Goal: Obtain resource: Download file/media

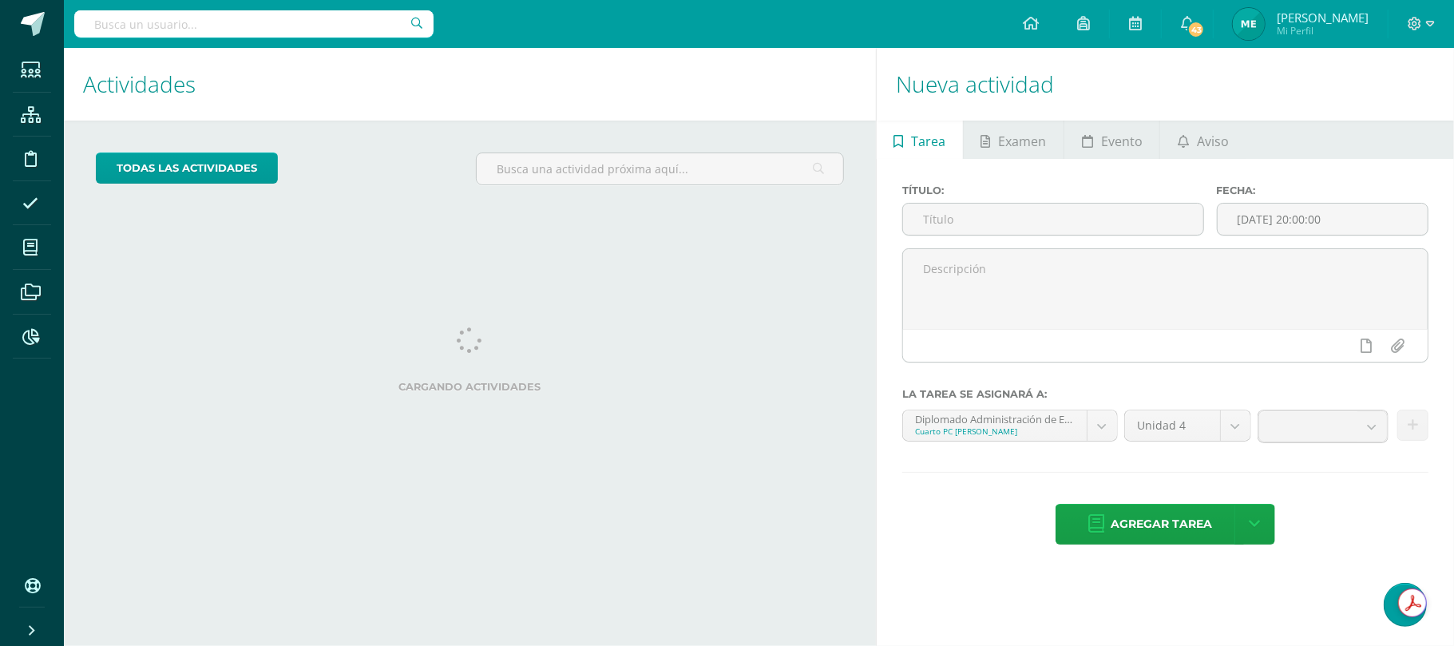
click at [179, 11] on input "text" at bounding box center [253, 23] width 359 height 27
click at [192, 36] on input "text" at bounding box center [253, 23] width 359 height 27
click at [310, 30] on input "text" at bounding box center [253, 23] width 359 height 27
click at [275, 11] on input "text" at bounding box center [253, 23] width 359 height 27
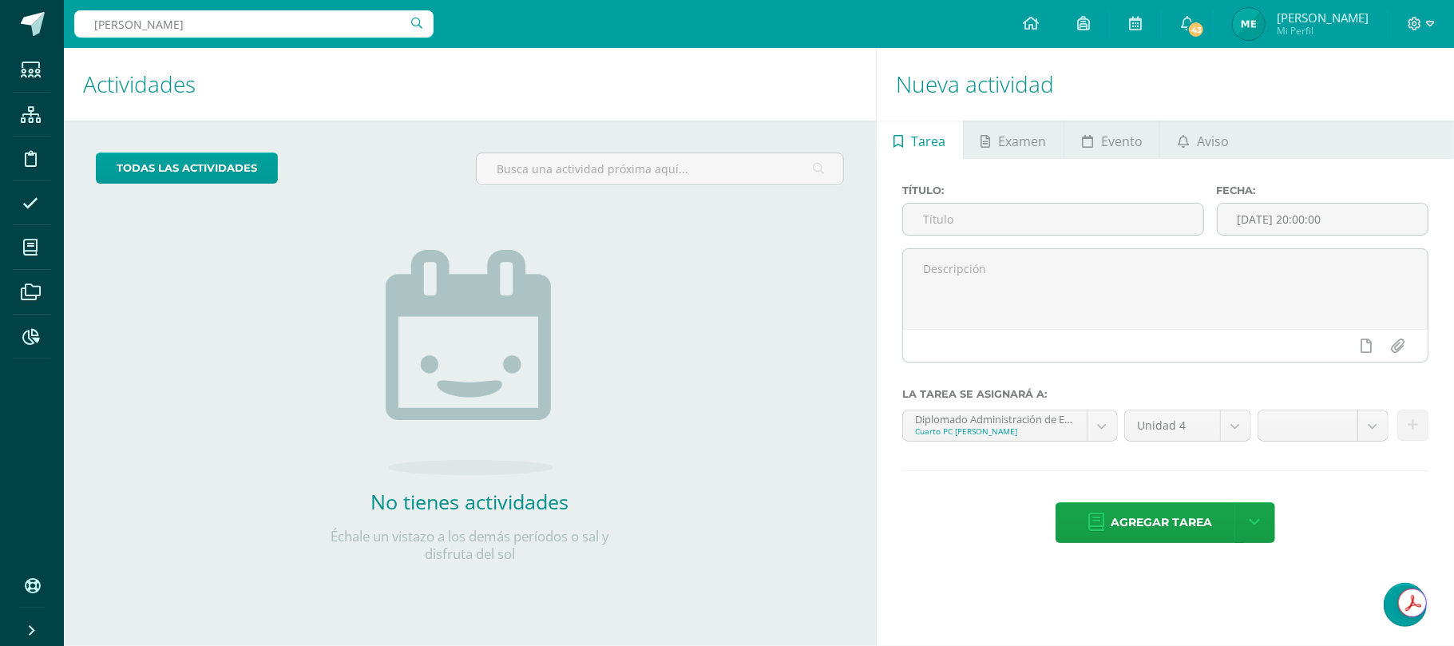
type input "ALVARO OLIVA"
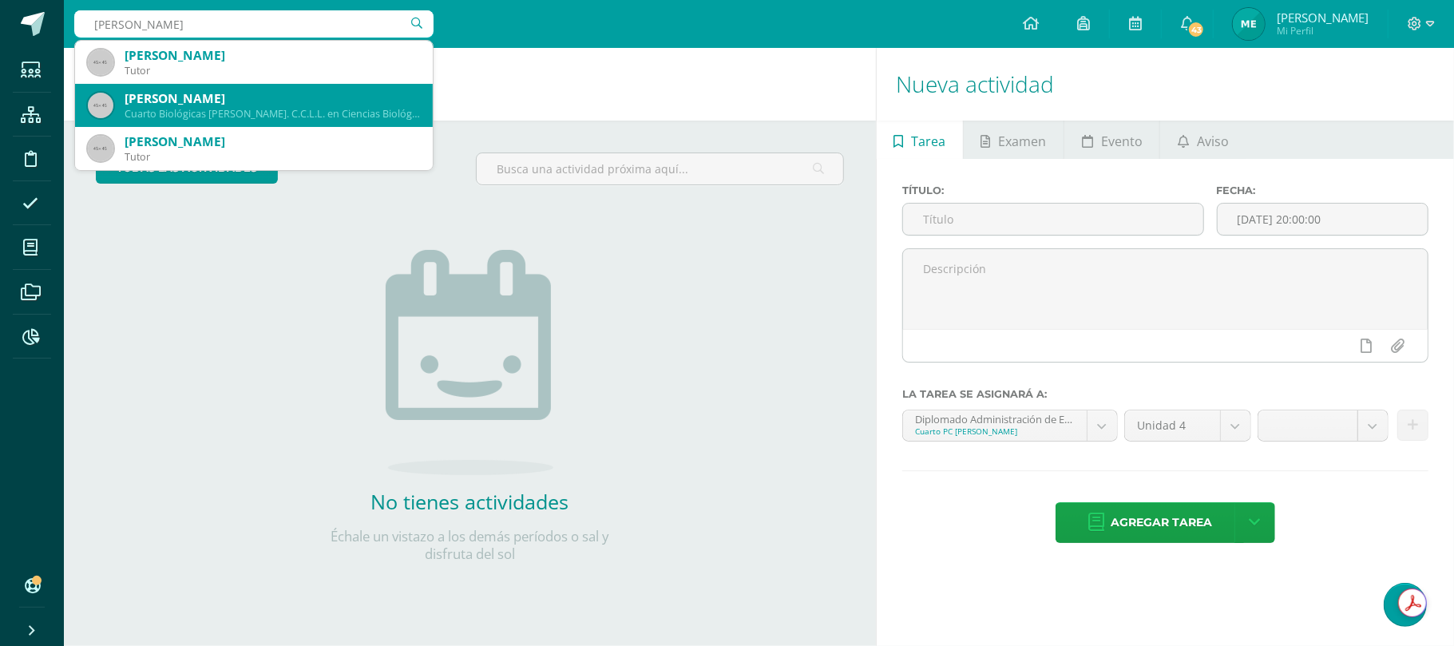
click at [279, 99] on div "Alvaro Arnoldo Oliva Casasola" at bounding box center [272, 98] width 295 height 17
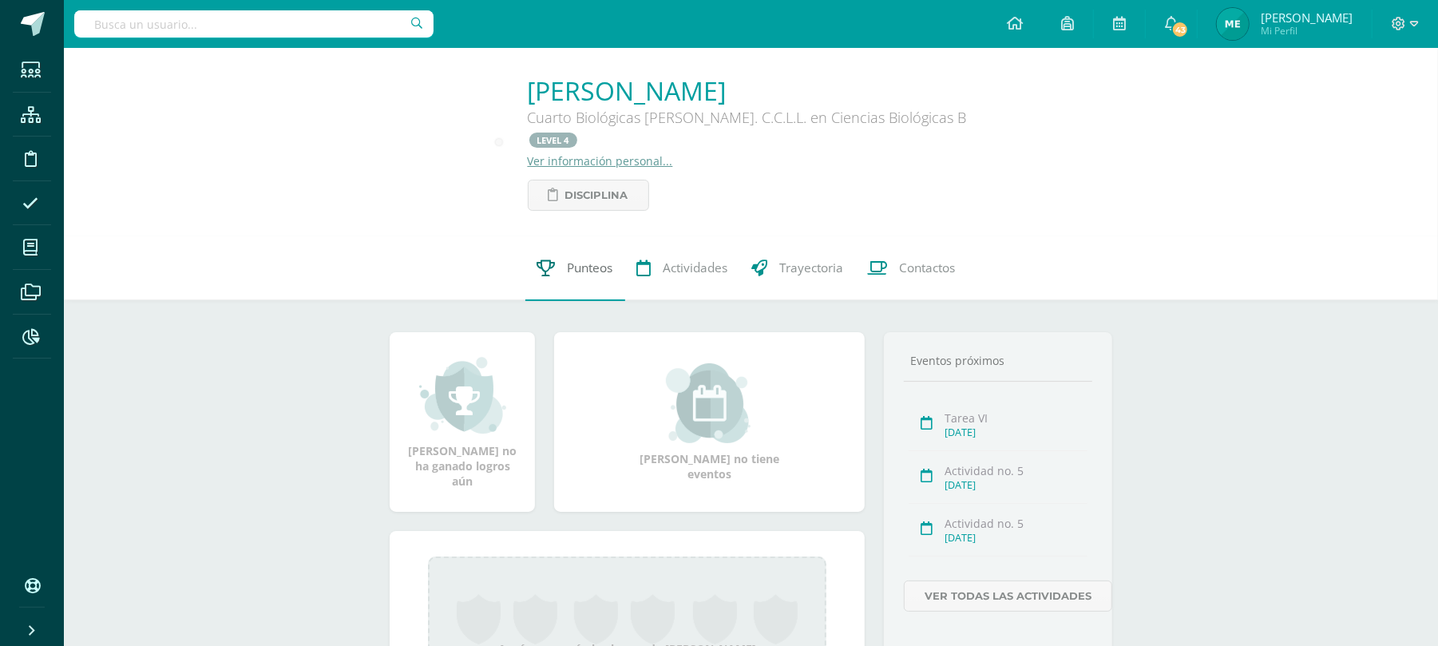
click at [589, 260] on span "Punteos" at bounding box center [590, 268] width 45 height 17
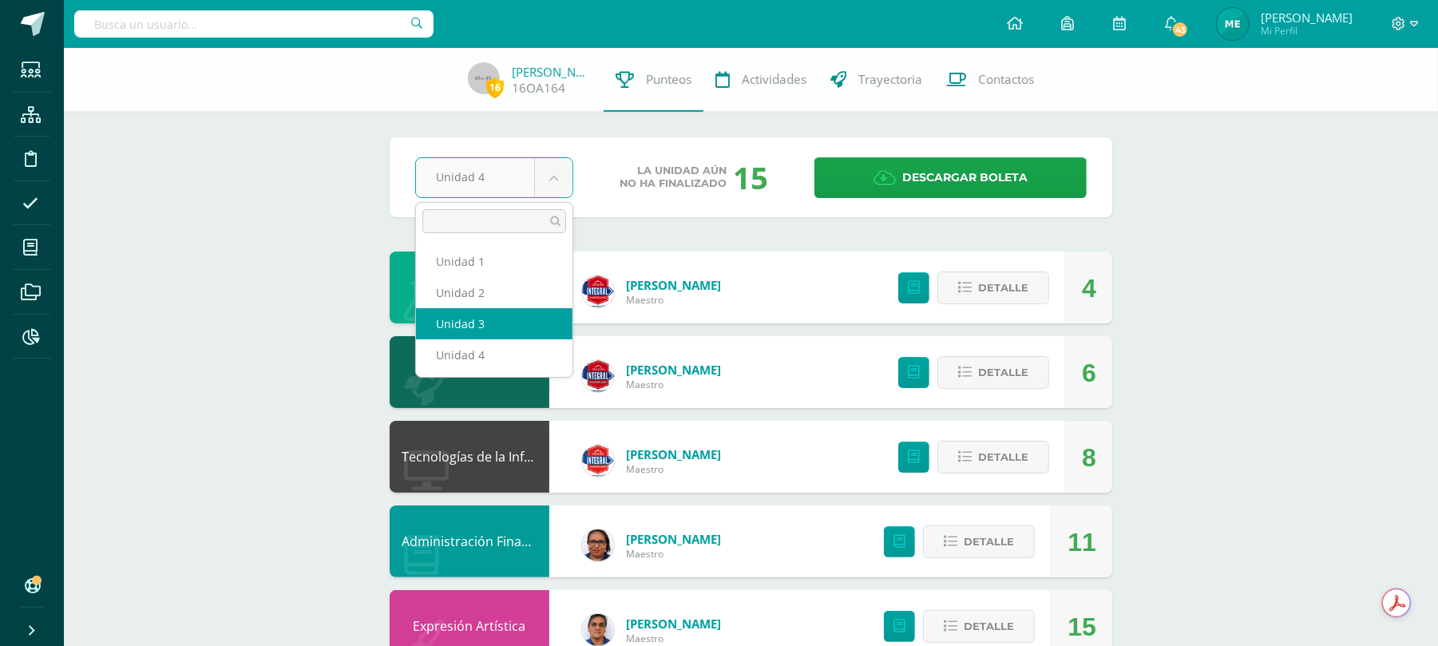
select select "Unidad 3"
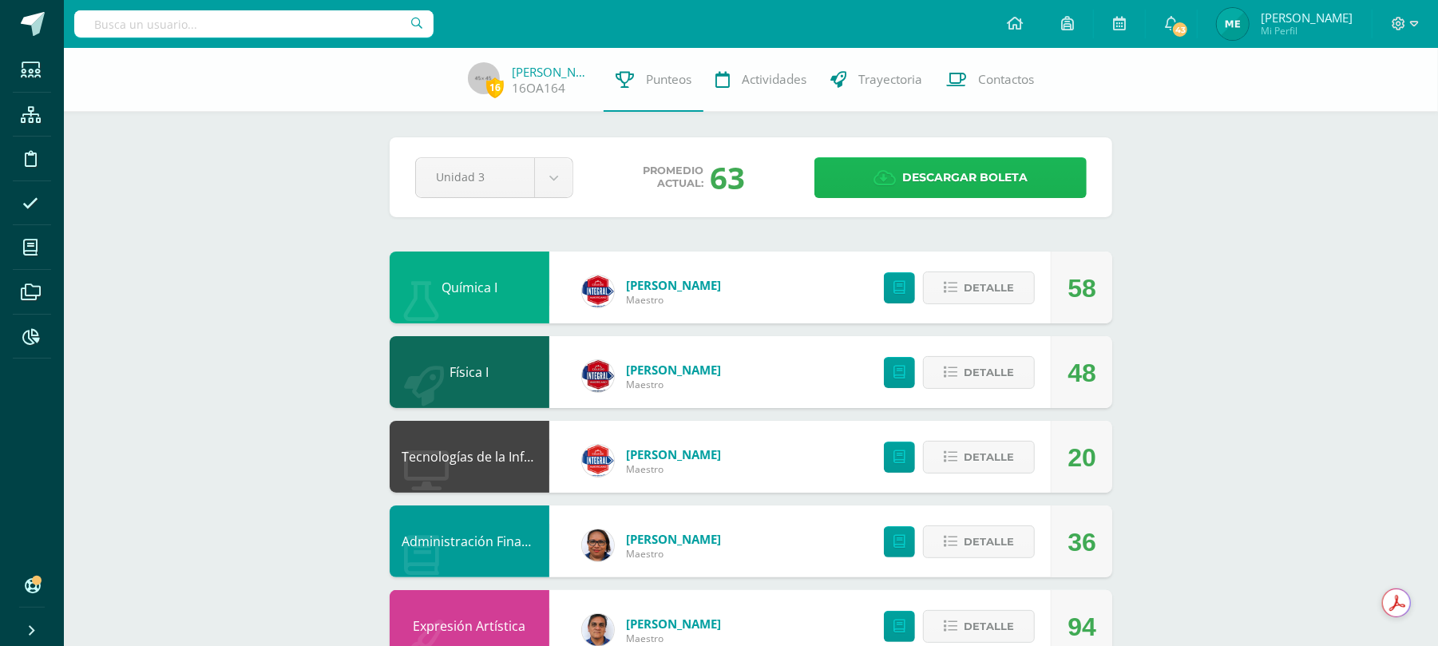
click at [913, 174] on span "Descargar boleta" at bounding box center [964, 177] width 125 height 39
